Goal: Find specific page/section: Find specific page/section

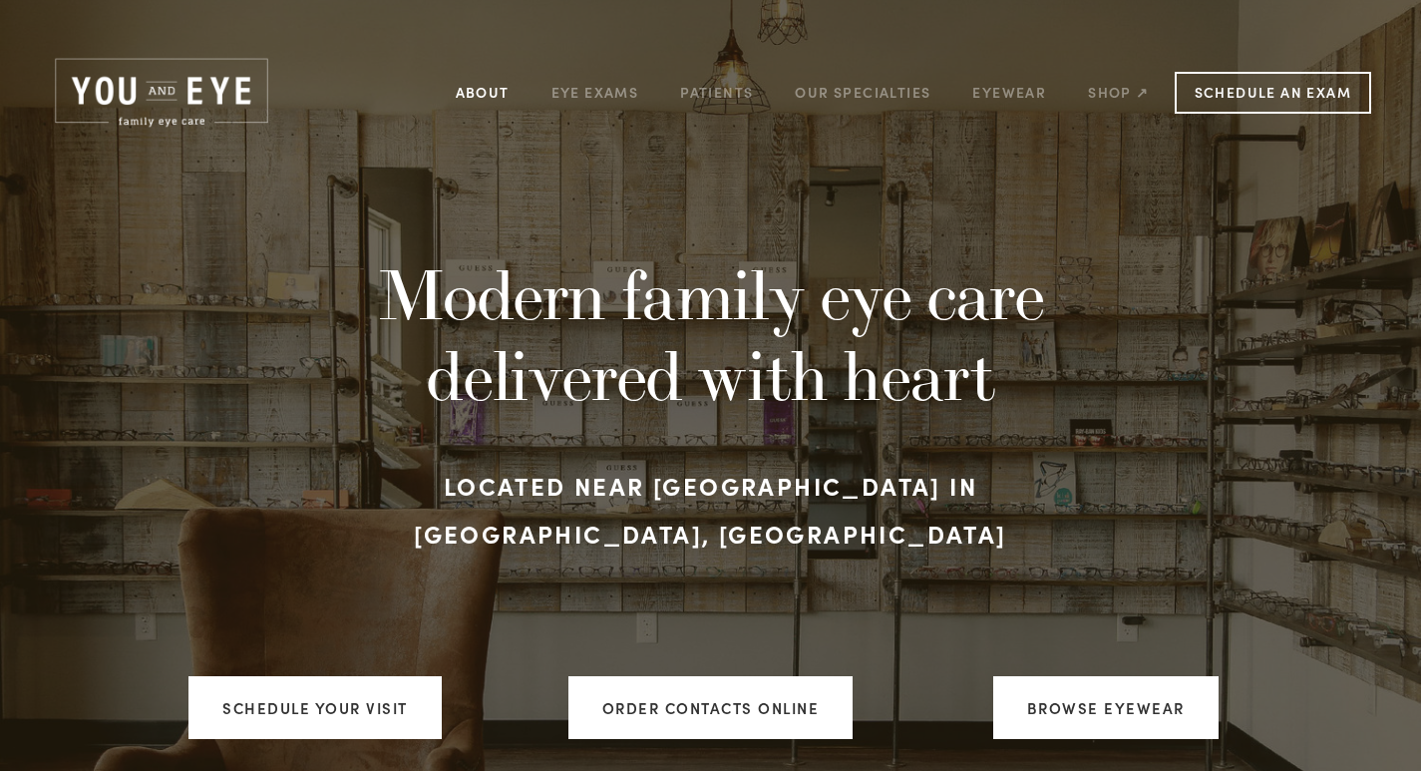
click at [500, 91] on link "About" at bounding box center [483, 92] width 54 height 31
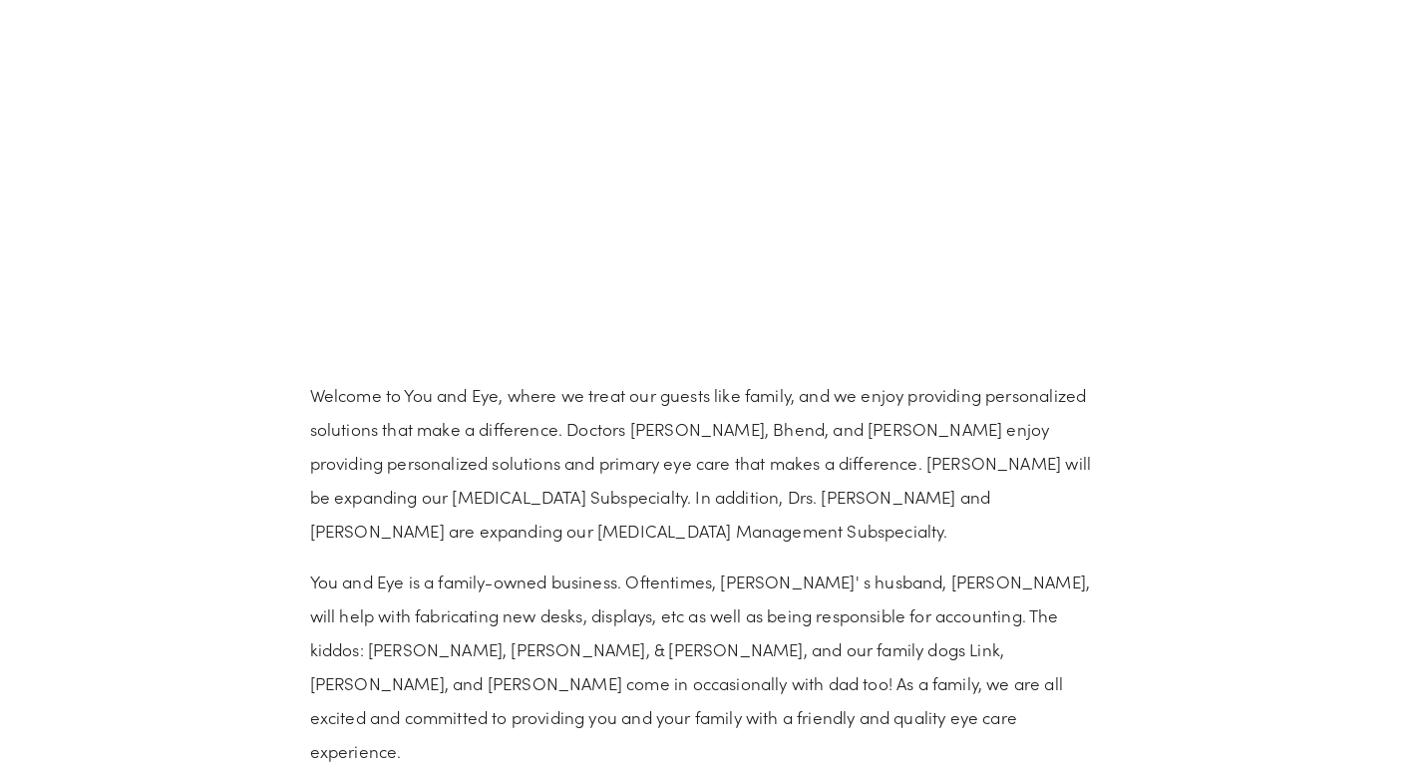
scroll to position [1296, 0]
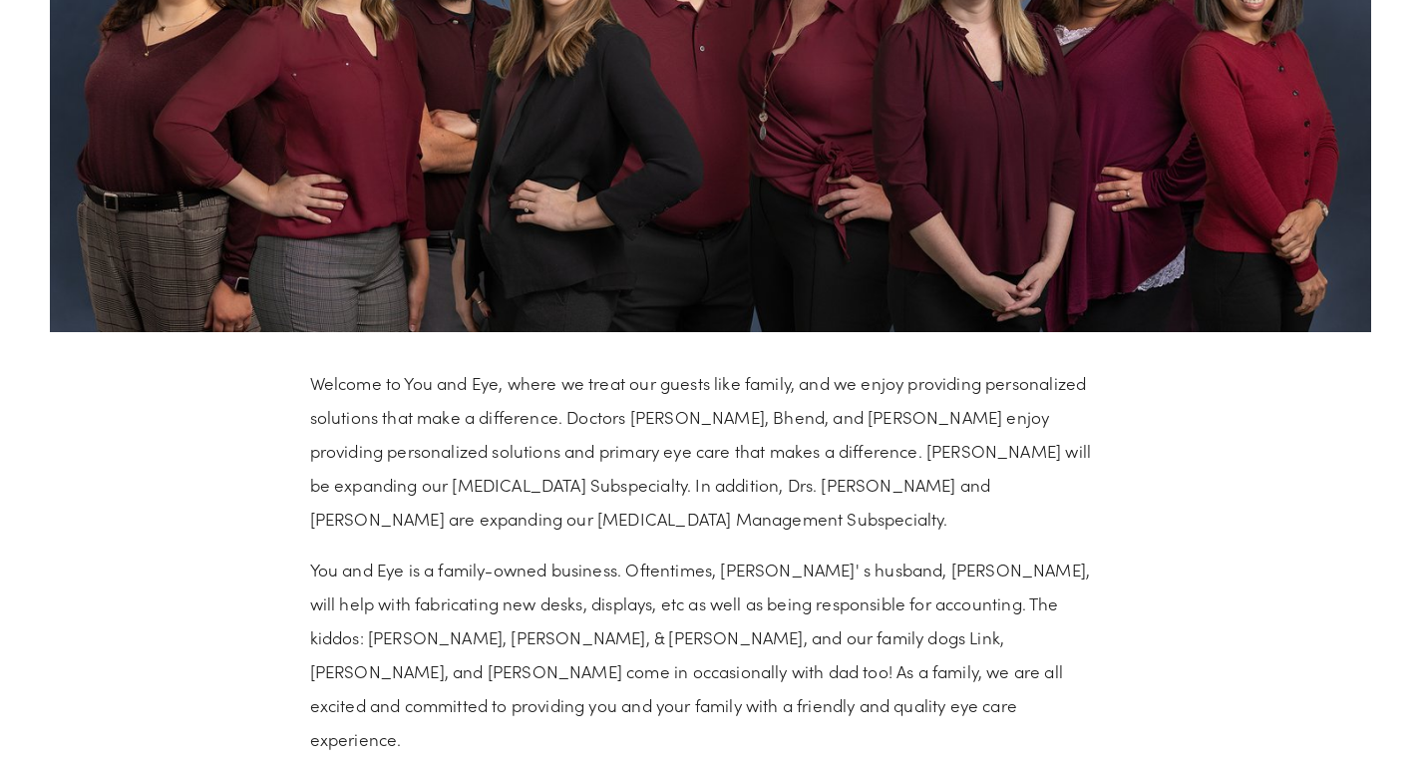
click at [756, 484] on p "Welcome to You and Eye, where we treat our guests like family, and we enjoy pro…" at bounding box center [711, 451] width 802 height 170
click at [749, 485] on p "Welcome to You and Eye, where we treat our guests like family, and we enjoy pro…" at bounding box center [711, 451] width 802 height 170
copy p "[PERSON_NAME]"
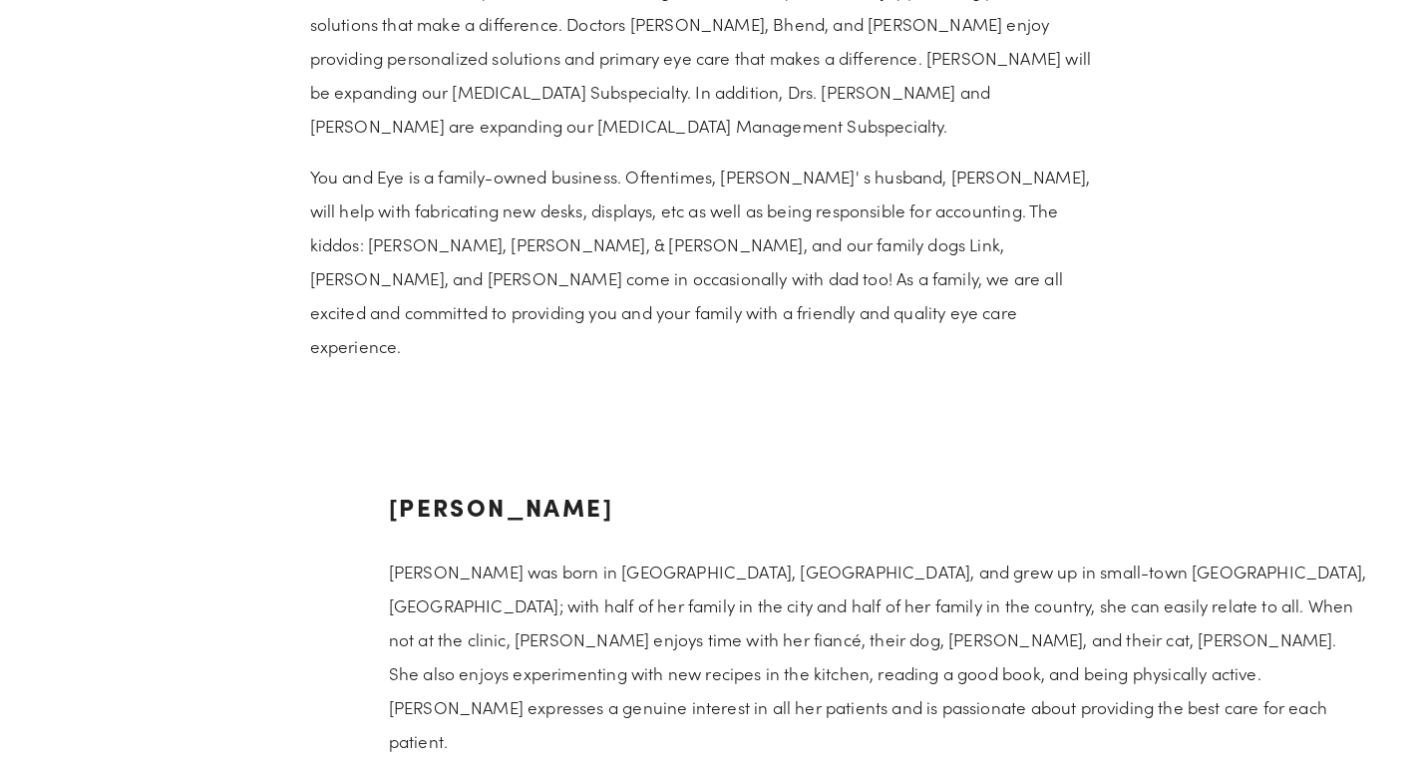
scroll to position [1690, 0]
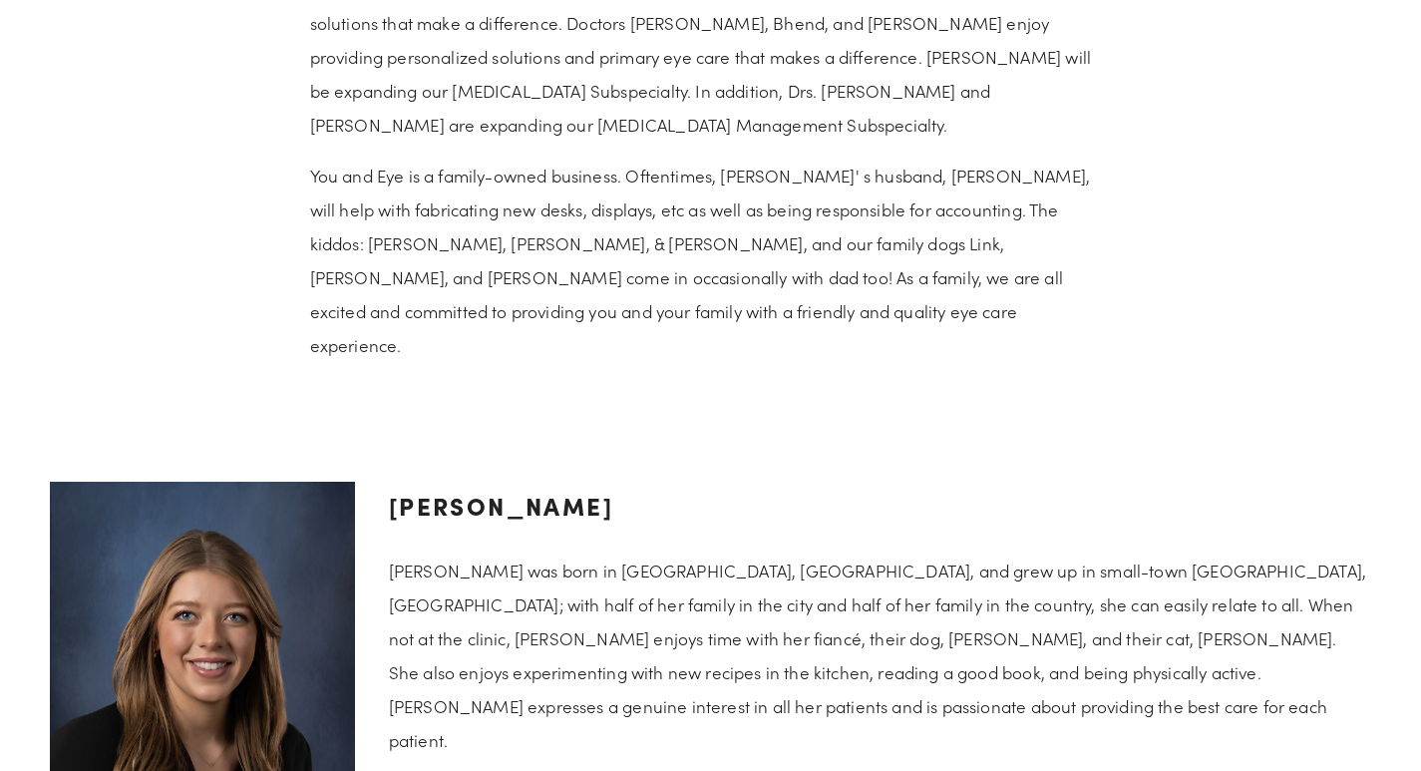
click at [524, 482] on h3 "[PERSON_NAME]" at bounding box center [880, 506] width 982 height 48
click at [492, 482] on h3 "[PERSON_NAME]" at bounding box center [880, 506] width 982 height 48
copy h3 "[PERSON_NAME]"
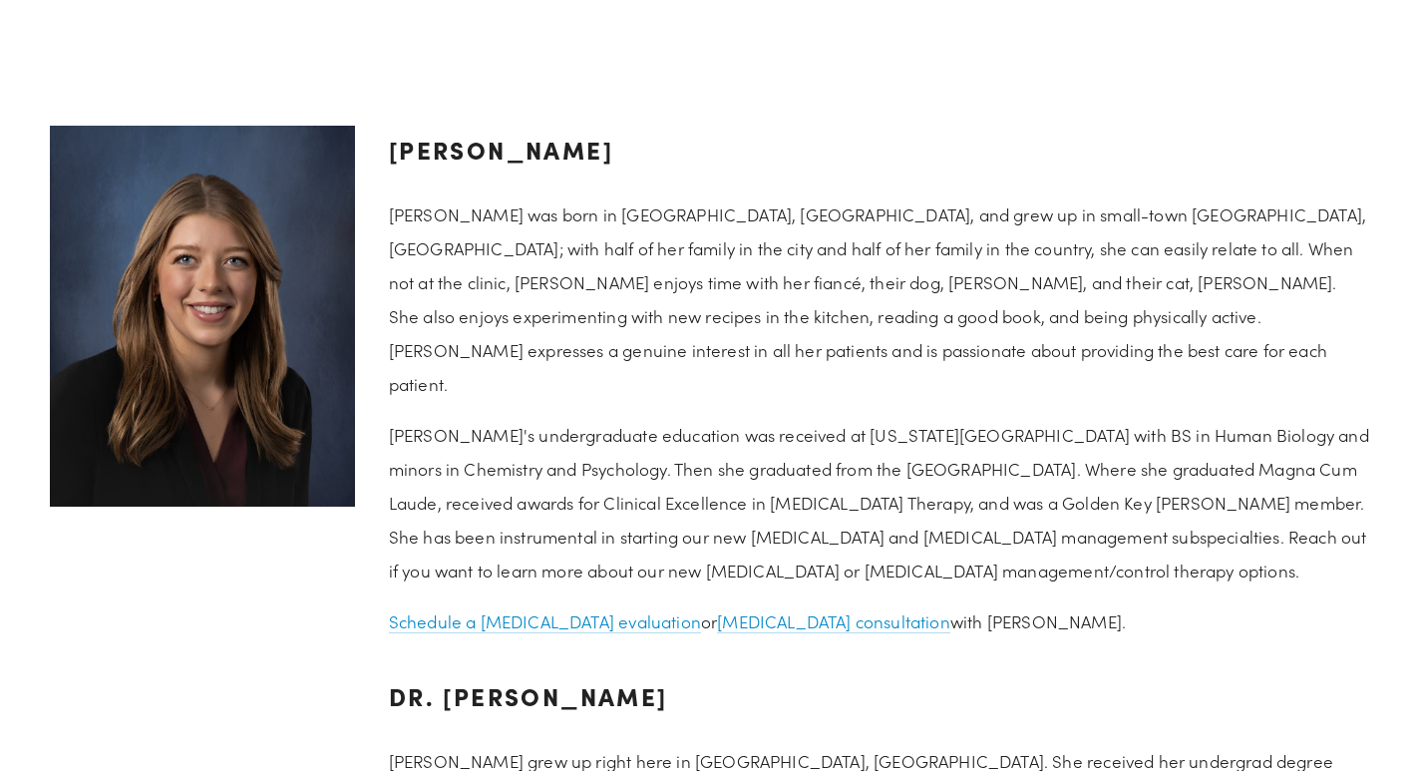
scroll to position [2289, 0]
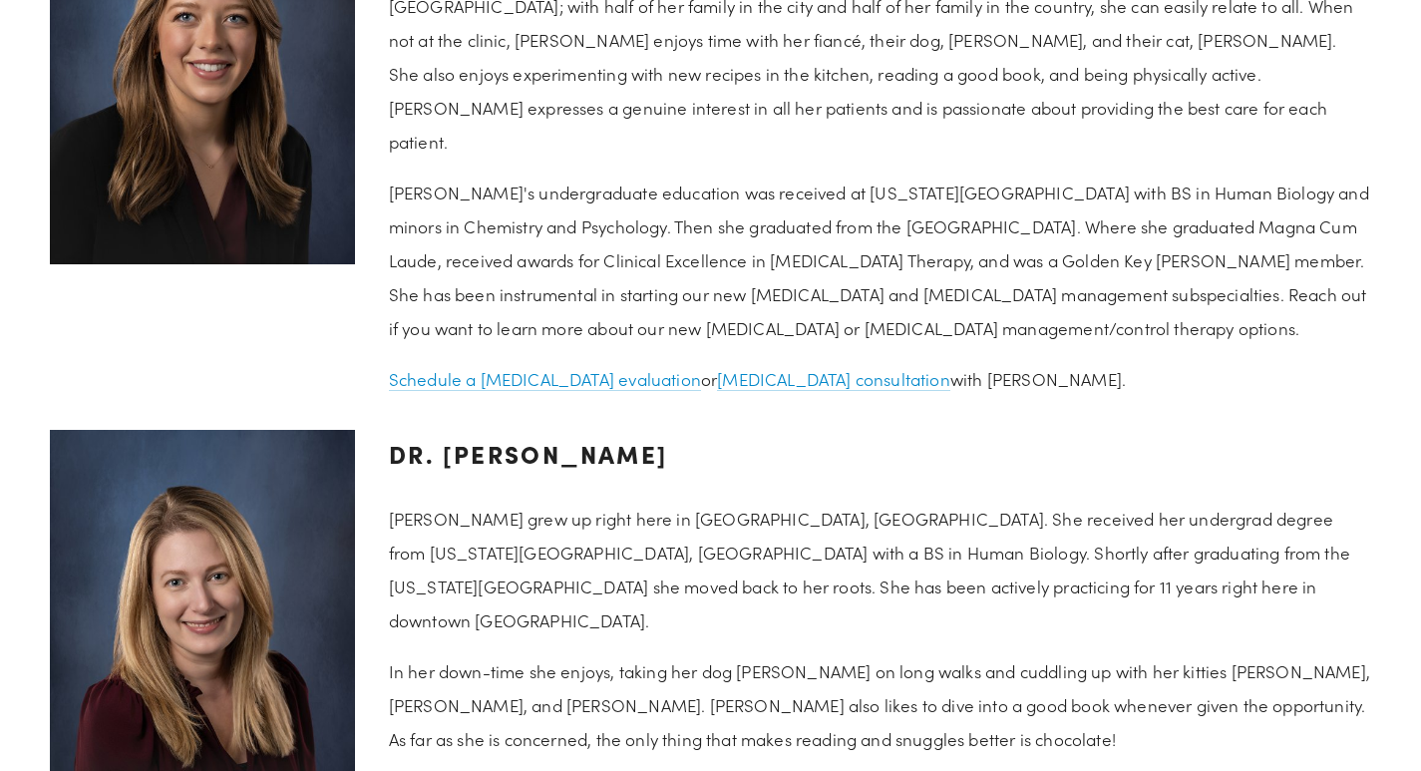
click at [485, 430] on h3 "Dr. [PERSON_NAME]" at bounding box center [880, 454] width 982 height 48
click at [591, 430] on h3 "Dr. [PERSON_NAME]" at bounding box center [880, 454] width 982 height 48
copy h3 "[PERSON_NAME]"
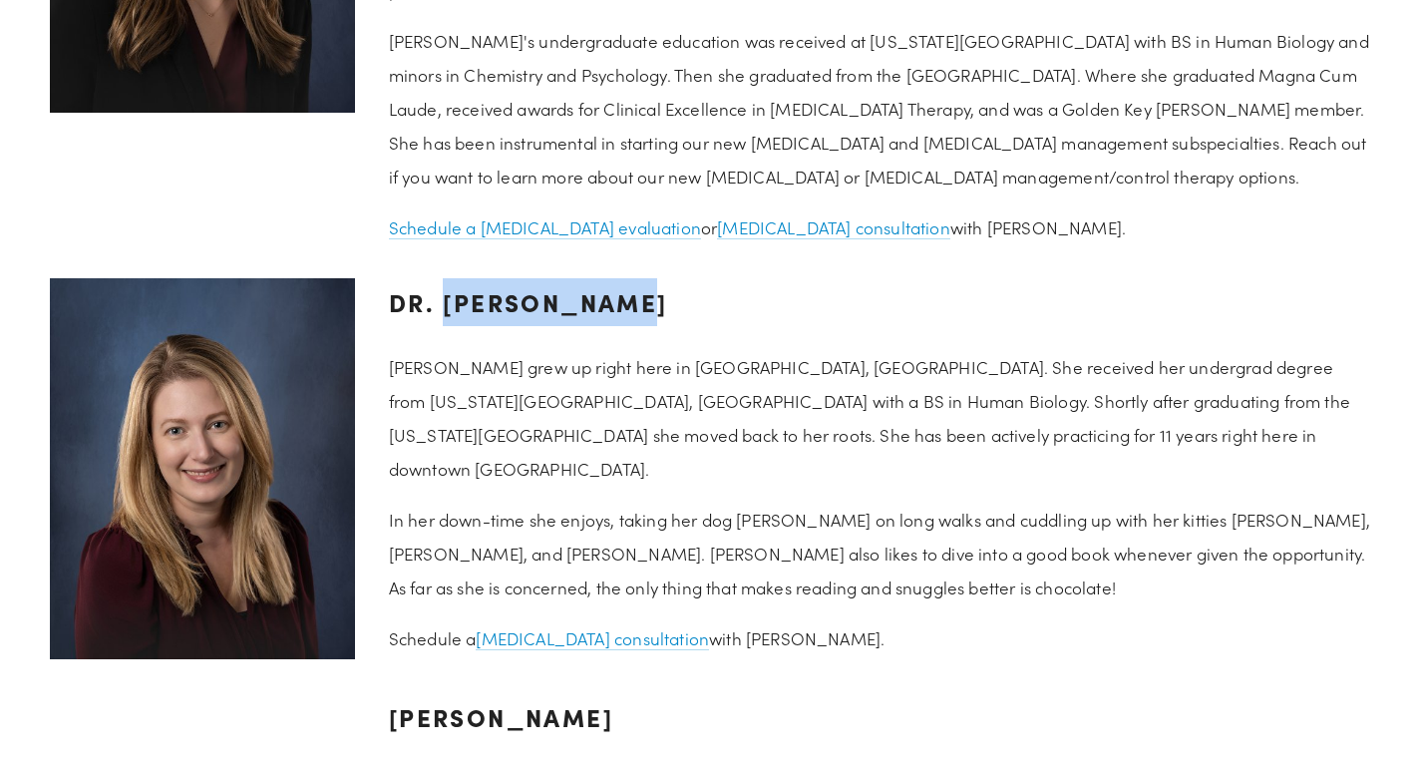
scroll to position [2688, 0]
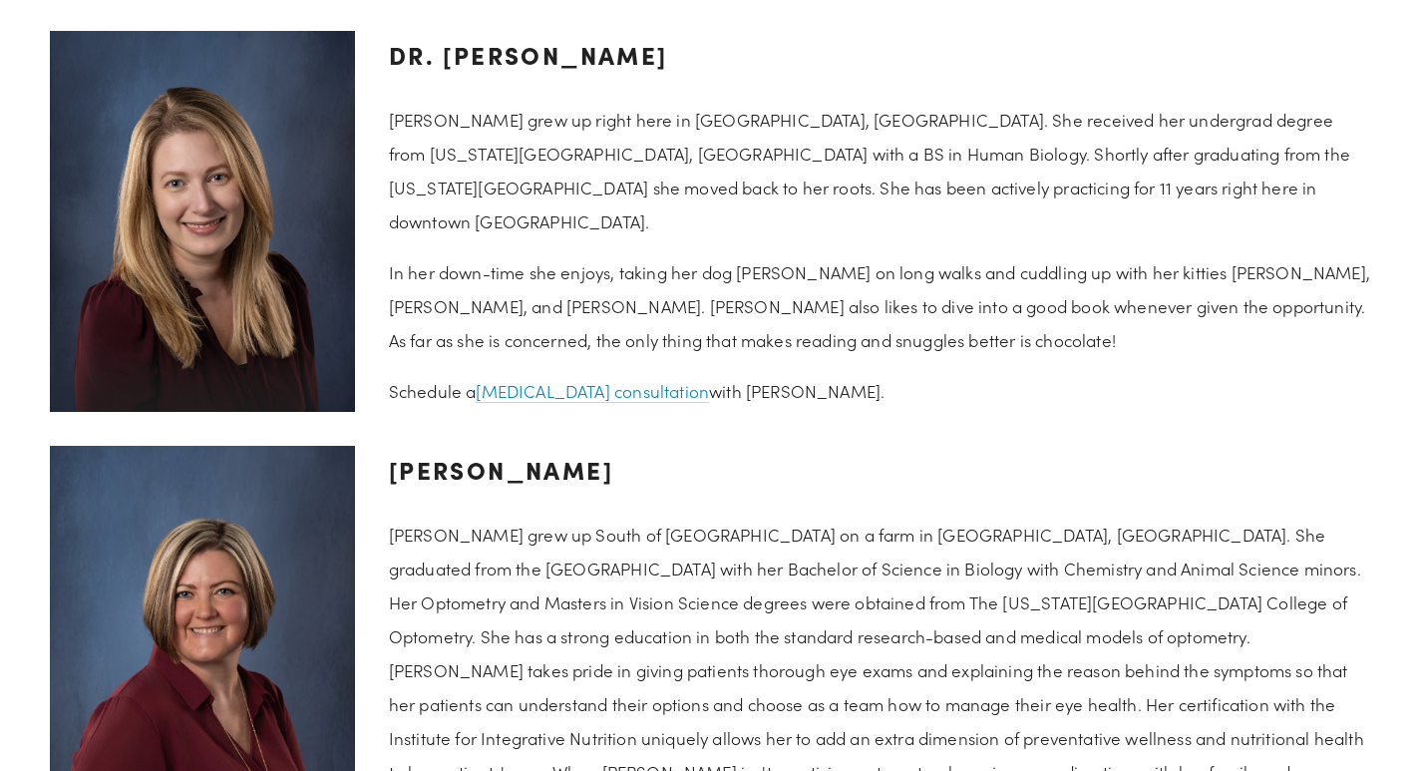
click at [478, 446] on h3 "[PERSON_NAME]" at bounding box center [880, 470] width 982 height 48
drag, startPoint x: 478, startPoint y: 416, endPoint x: 655, endPoint y: 418, distance: 177.5
click at [655, 446] on h3 "[PERSON_NAME]" at bounding box center [880, 470] width 982 height 48
copy h3 "[PERSON_NAME]"
click at [698, 446] on h3 "[PERSON_NAME]" at bounding box center [880, 470] width 982 height 48
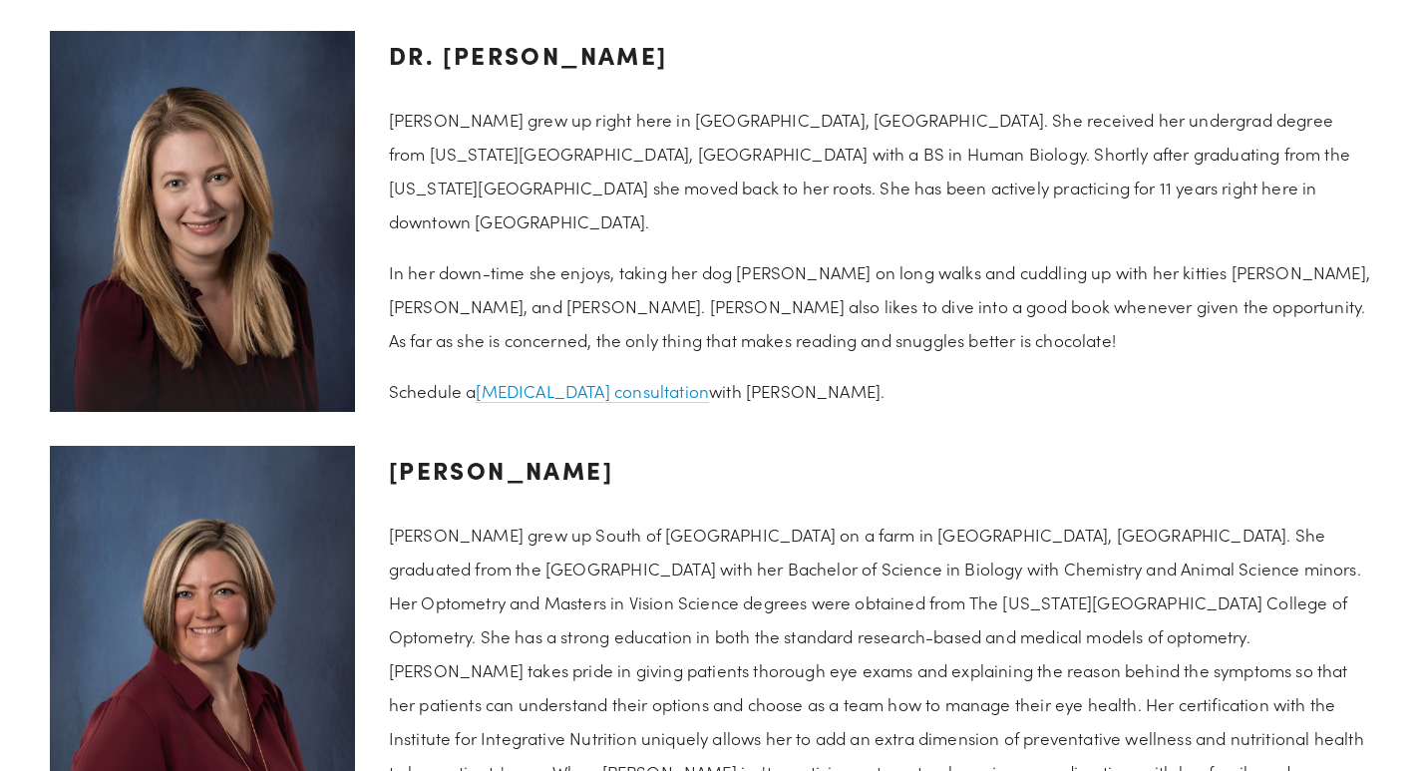
copy h3 "[PERSON_NAME]"
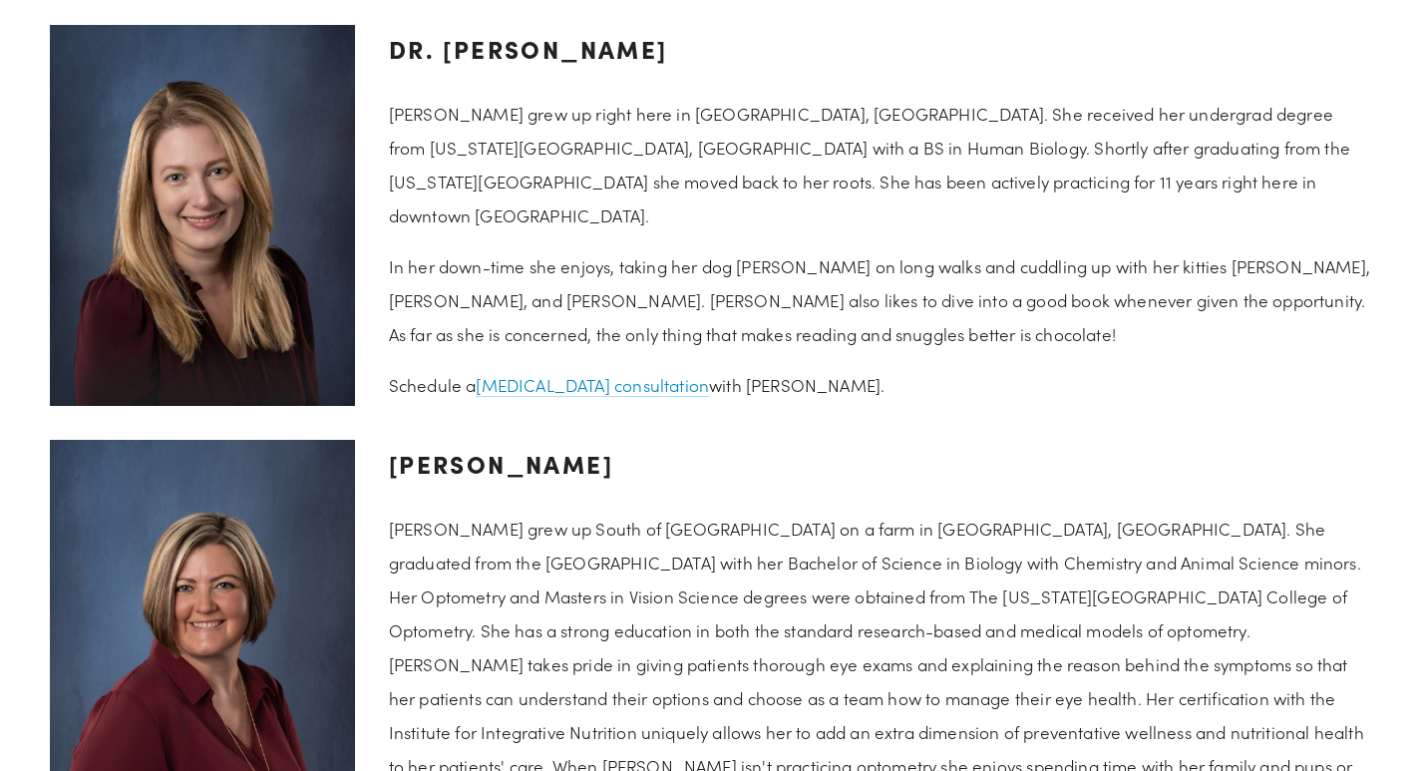
scroll to position [3087, 0]
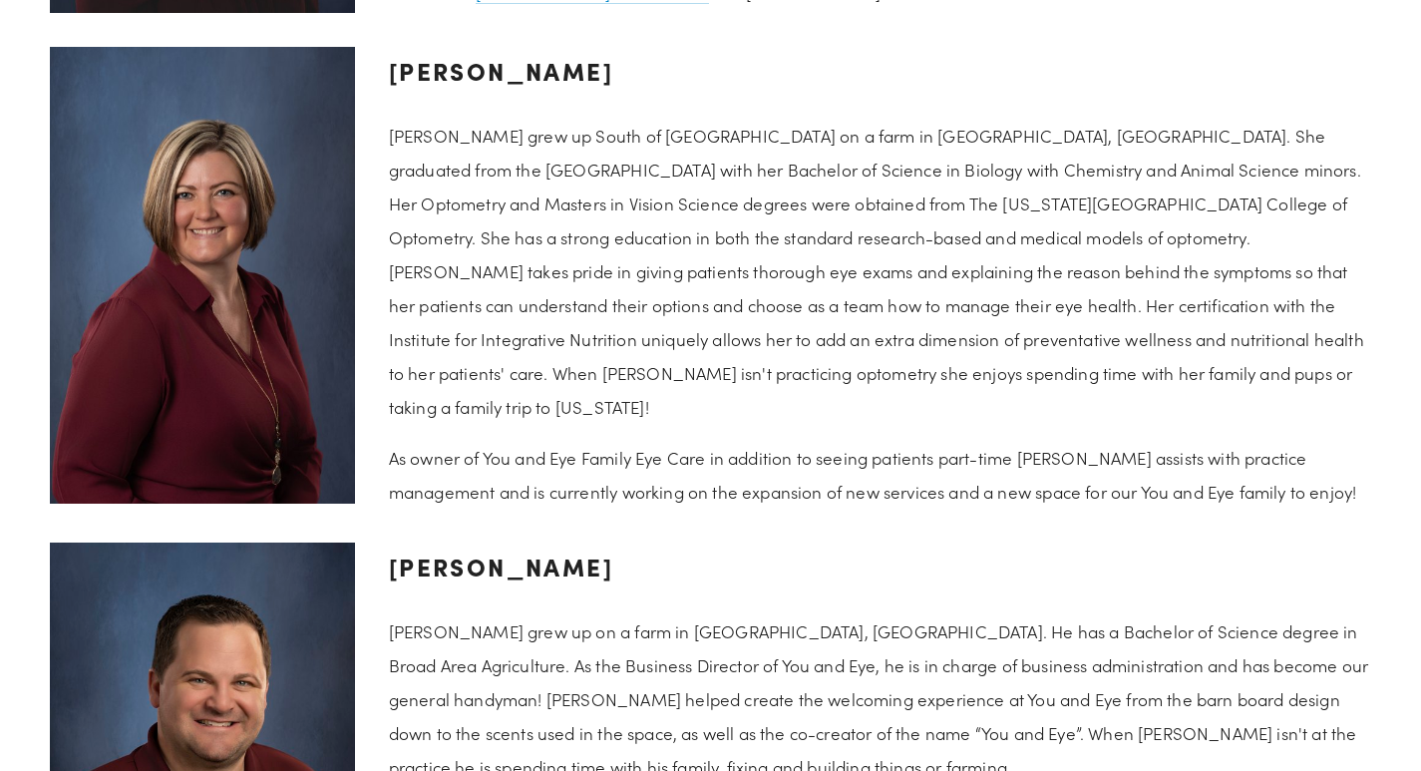
click at [404, 543] on h3 "[PERSON_NAME]" at bounding box center [880, 567] width 982 height 48
click at [455, 543] on h3 "[PERSON_NAME]" at bounding box center [880, 567] width 982 height 48
click at [499, 543] on h3 "[PERSON_NAME]" at bounding box center [880, 567] width 982 height 48
copy h3 "[PERSON_NAME]"
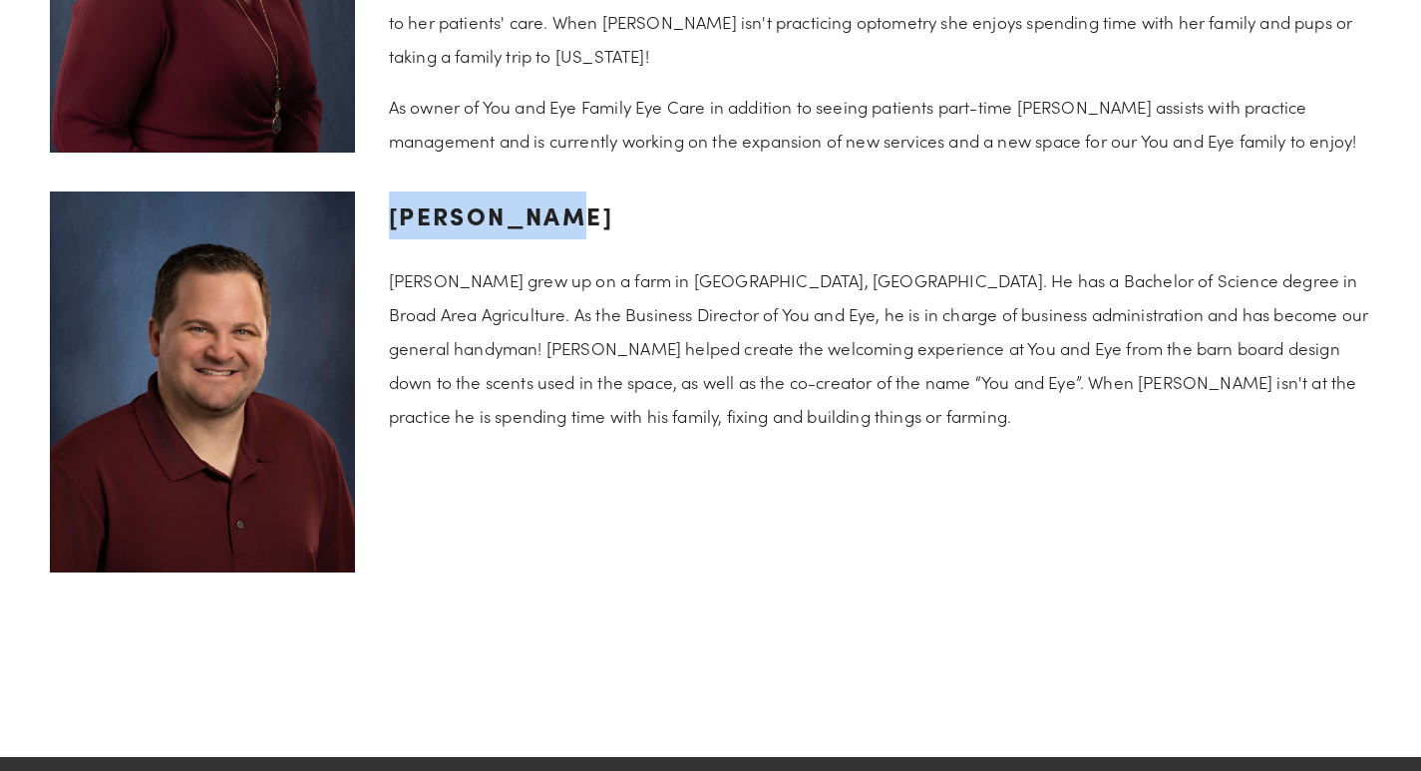
scroll to position [3486, 0]
